Goal: Transaction & Acquisition: Subscribe to service/newsletter

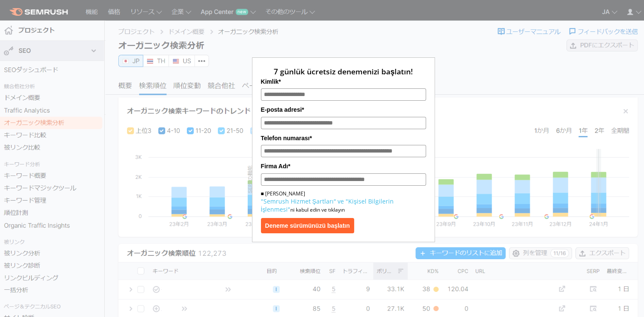
click at [329, 96] on input "Kimlik*" at bounding box center [343, 95] width 165 height 12
type input "**********"
click at [293, 127] on input "E-posta adresi*" at bounding box center [343, 123] width 165 height 12
type input "**********"
click at [291, 155] on input "Telefon numarası*" at bounding box center [343, 151] width 165 height 12
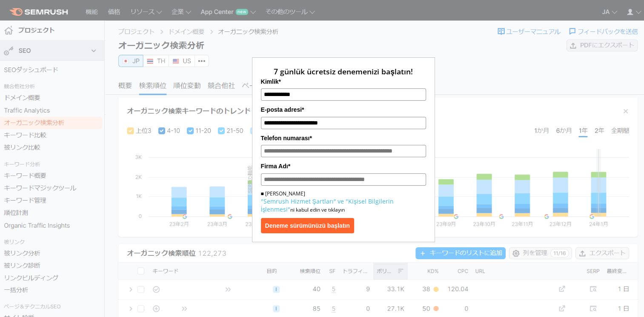
type input "**********"
click at [295, 183] on input "Firma Adı*" at bounding box center [343, 180] width 165 height 12
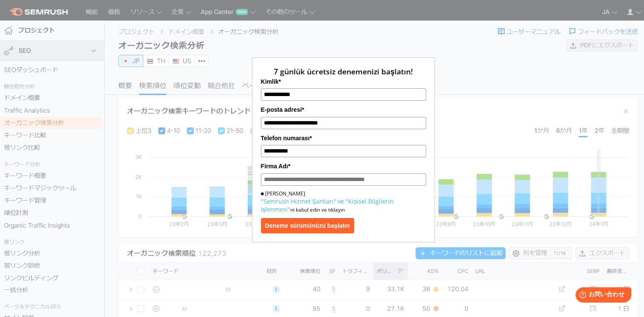
click at [262, 198] on p "■ Rıza Lütfen "Semrush Hizmet Şartları" ve "Kişisel Bilgilerin İşlenmesi" ni ka…" at bounding box center [343, 202] width 165 height 24
click at [281, 185] on input "Firma Adı*" at bounding box center [343, 180] width 165 height 12
click at [329, 125] on input "**********" at bounding box center [343, 123] width 165 height 12
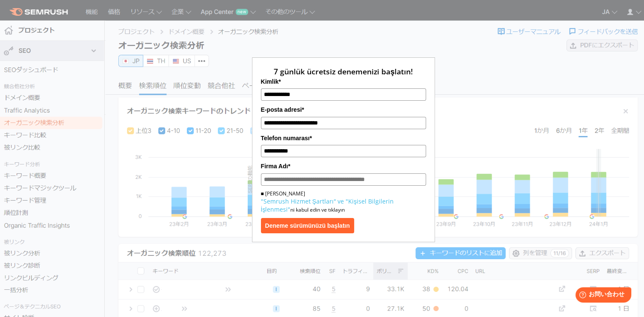
click at [266, 181] on input "Firma Adı*" at bounding box center [343, 180] width 165 height 12
paste input "**********"
type input "**********"
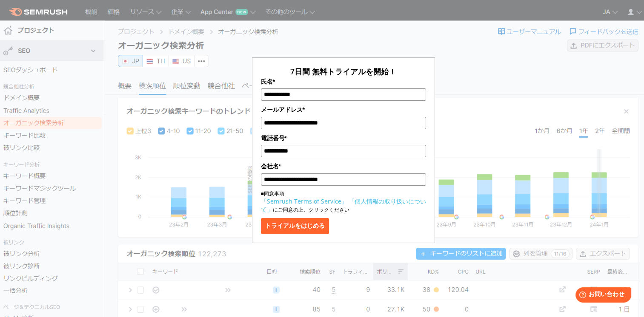
click at [261, 197] on p "■同意事項 「Semrush Terms of Service」 「個人情報の取り扱いについて」 にご同意の上、クリックください" at bounding box center [343, 202] width 165 height 24
click at [274, 227] on button "トライアルをはじめる" at bounding box center [295, 226] width 68 height 16
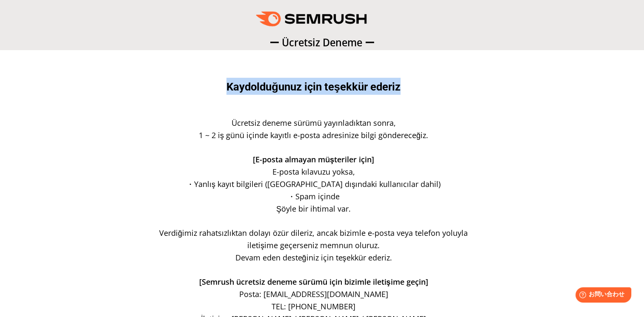
drag, startPoint x: 212, startPoint y: 89, endPoint x: 420, endPoint y: 96, distance: 207.8
click at [419, 95] on div "Kaydolduğunuz için teşekkür ederiz" at bounding box center [313, 91] width 323 height 26
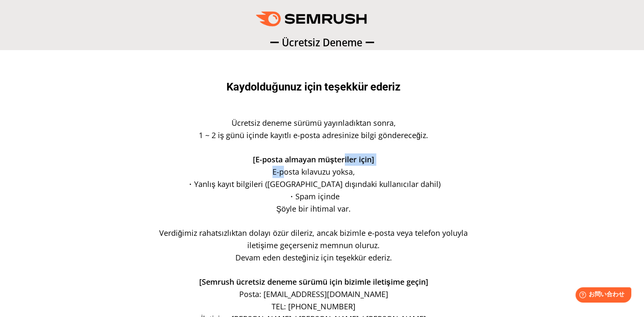
drag, startPoint x: 281, startPoint y: 166, endPoint x: 345, endPoint y: 163, distance: 63.5
click at [345, 163] on div "Ücretsiz deneme sürümü yayınladıktan sonra, 1 ~ 2 iş günü içinde kayıtlı e-post…" at bounding box center [313, 221] width 323 height 209
drag, startPoint x: 345, startPoint y: 163, endPoint x: 363, endPoint y: 185, distance: 28.3
click at [363, 185] on span "・Yanlış kayıt bilgileri ([GEOGRAPHIC_DATA] dışındaki kullanıcılar dahil)" at bounding box center [313, 184] width 254 height 10
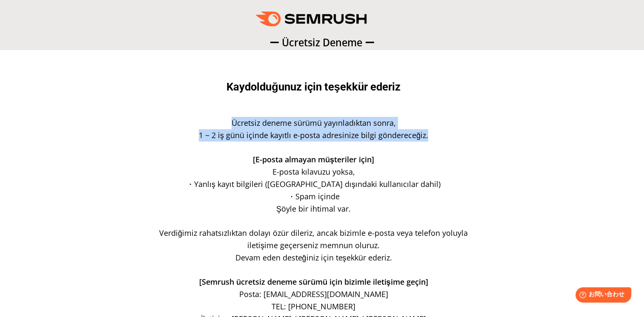
drag, startPoint x: 204, startPoint y: 115, endPoint x: 437, endPoint y: 133, distance: 233.9
click at [437, 133] on div "Kaydolduğunuz için teşekkür ederiz Ücretsiz deneme sürümü yayınladıktan sonra, …" at bounding box center [322, 247] width 340 height 339
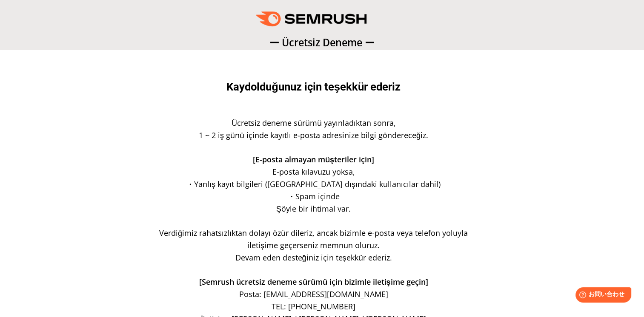
click at [247, 181] on span "・Yanlış kayıt bilgileri ([GEOGRAPHIC_DATA] dışındaki kullanıcılar dahil)" at bounding box center [313, 184] width 254 height 10
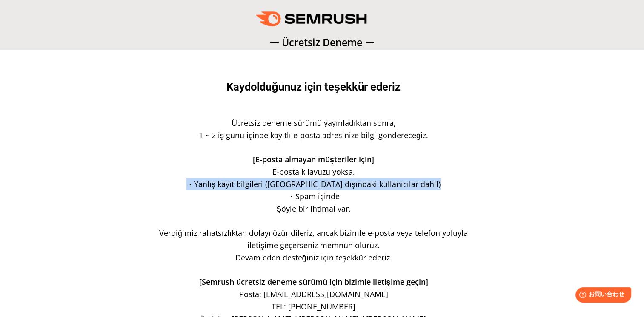
click at [247, 181] on span "・Yanlış kayıt bilgileri ([GEOGRAPHIC_DATA] dışındaki kullanıcılar dahil)" at bounding box center [313, 184] width 254 height 10
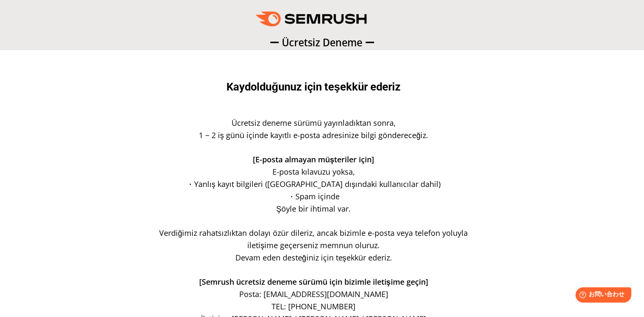
click at [364, 199] on p "・Spam içinde" at bounding box center [313, 197] width 323 height 12
click at [118, 167] on div "Kaydolduğunuz için teşekkür ederiz Ücretsiz deneme sürümü yayınladıktan sonra, …" at bounding box center [322, 247] width 627 height 343
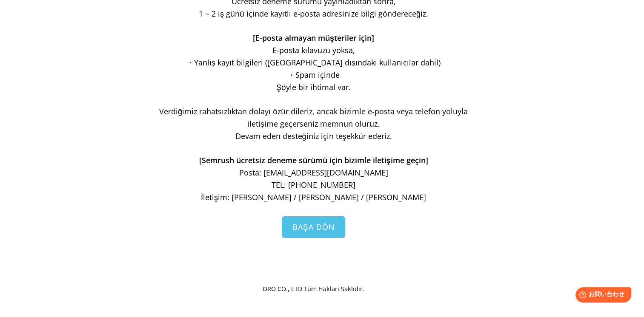
scroll to position [141, 0]
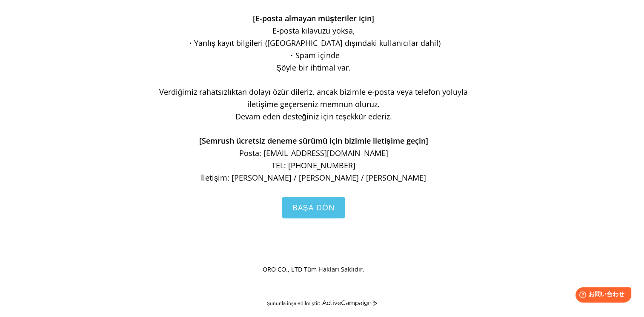
drag, startPoint x: 264, startPoint y: 265, endPoint x: 381, endPoint y: 270, distance: 117.1
click at [380, 270] on p "ORO CO., LTD Tüm Hakları Saklıdır." at bounding box center [313, 269] width 323 height 12
drag, startPoint x: 381, startPoint y: 270, endPoint x: 394, endPoint y: 276, distance: 14.1
click at [394, 276] on div "Kaydolduğunuz için teşekkür ederiz Ücretsiz deneme sürümü yayınladıktan sonra, …" at bounding box center [322, 105] width 627 height 343
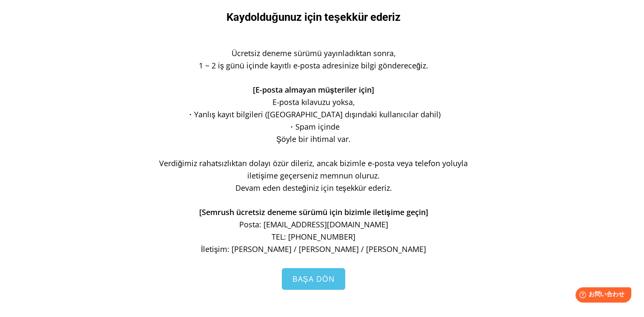
scroll to position [56, 0]
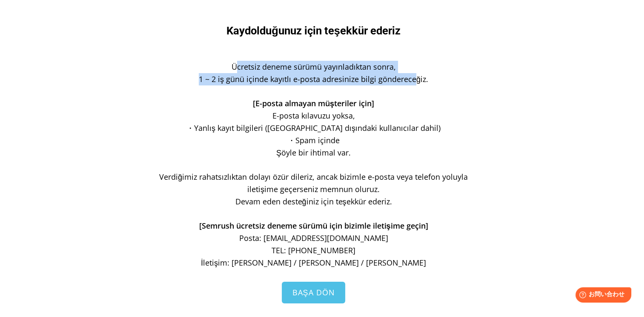
drag, startPoint x: 230, startPoint y: 64, endPoint x: 415, endPoint y: 81, distance: 185.8
click at [415, 81] on div "Ücretsiz deneme sürümü yayınladıktan sonra, 1 ~ 2 iş günü içinde kayıtlı e-post…" at bounding box center [313, 165] width 323 height 209
click at [415, 81] on span "1 ~ 2 iş günü içinde kayıtlı e-posta adresinize bilgi göndereceğiz." at bounding box center [313, 79] width 229 height 10
click at [323, 79] on span "1 ~ 2 iş günü içinde kayıtlı e-posta adresinize bilgi göndereceğiz." at bounding box center [313, 79] width 229 height 10
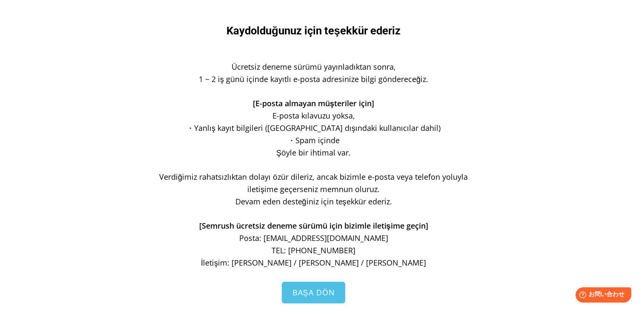
click at [318, 80] on span "1 ~ 2 iş günü içinde kayıtlı e-posta adresinize bilgi göndereceğiz." at bounding box center [313, 79] width 229 height 10
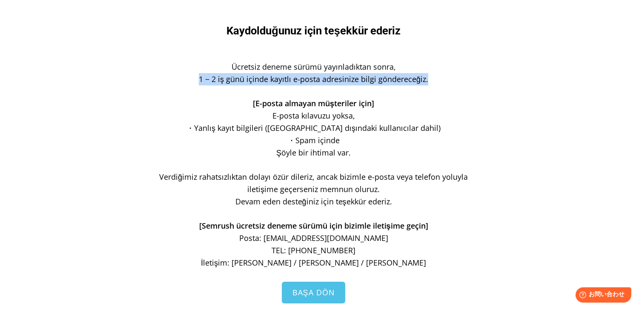
click at [318, 80] on span "1 ~ 2 iş günü içinde kayıtlı e-posta adresinize bilgi göndereceğiz." at bounding box center [313, 79] width 229 height 10
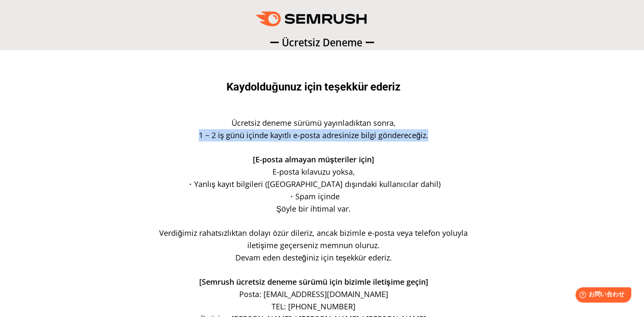
scroll to position [0, 0]
